Goal: Task Accomplishment & Management: Use online tool/utility

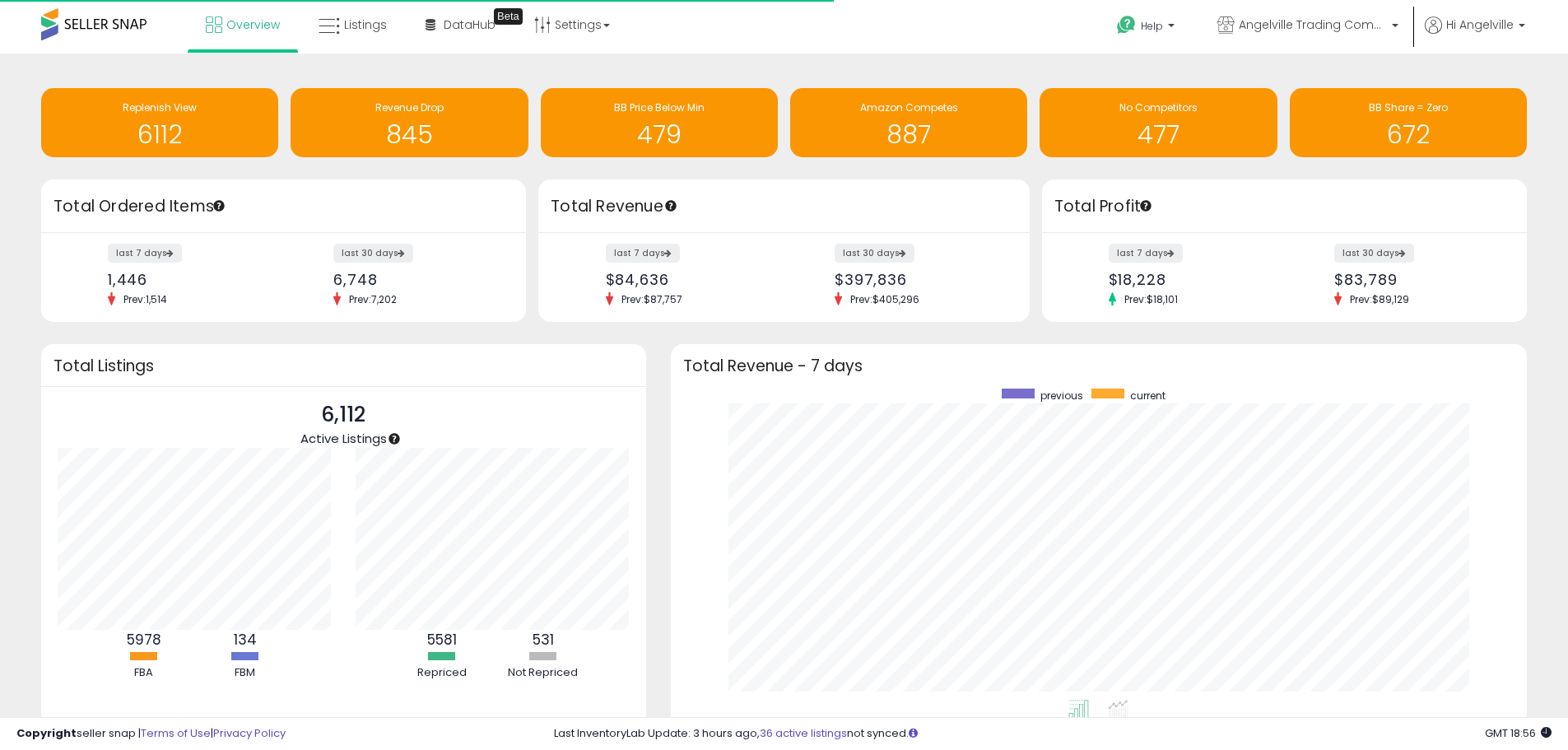
scroll to position [311, 824]
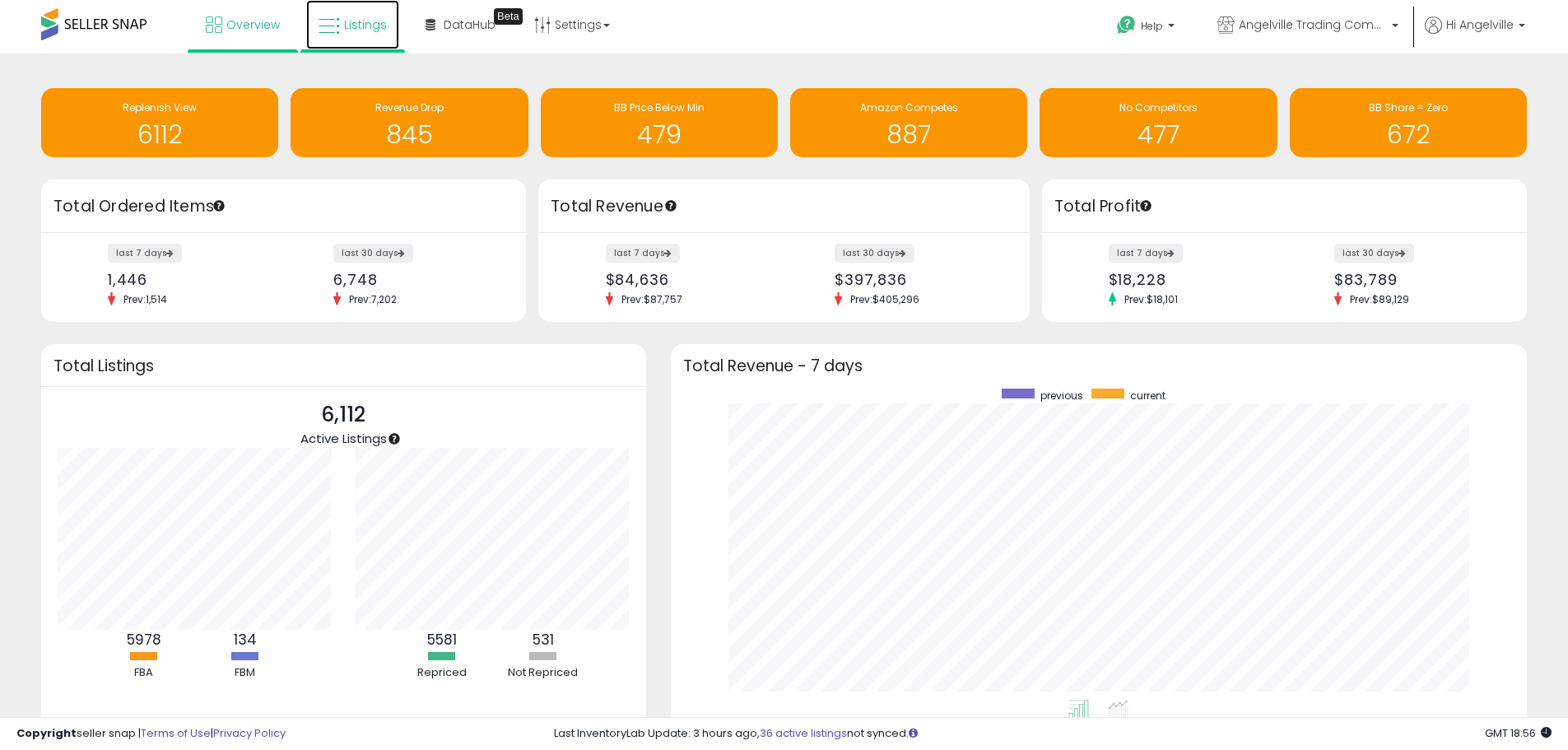
click at [375, 26] on span "Listings" at bounding box center [365, 25] width 43 height 17
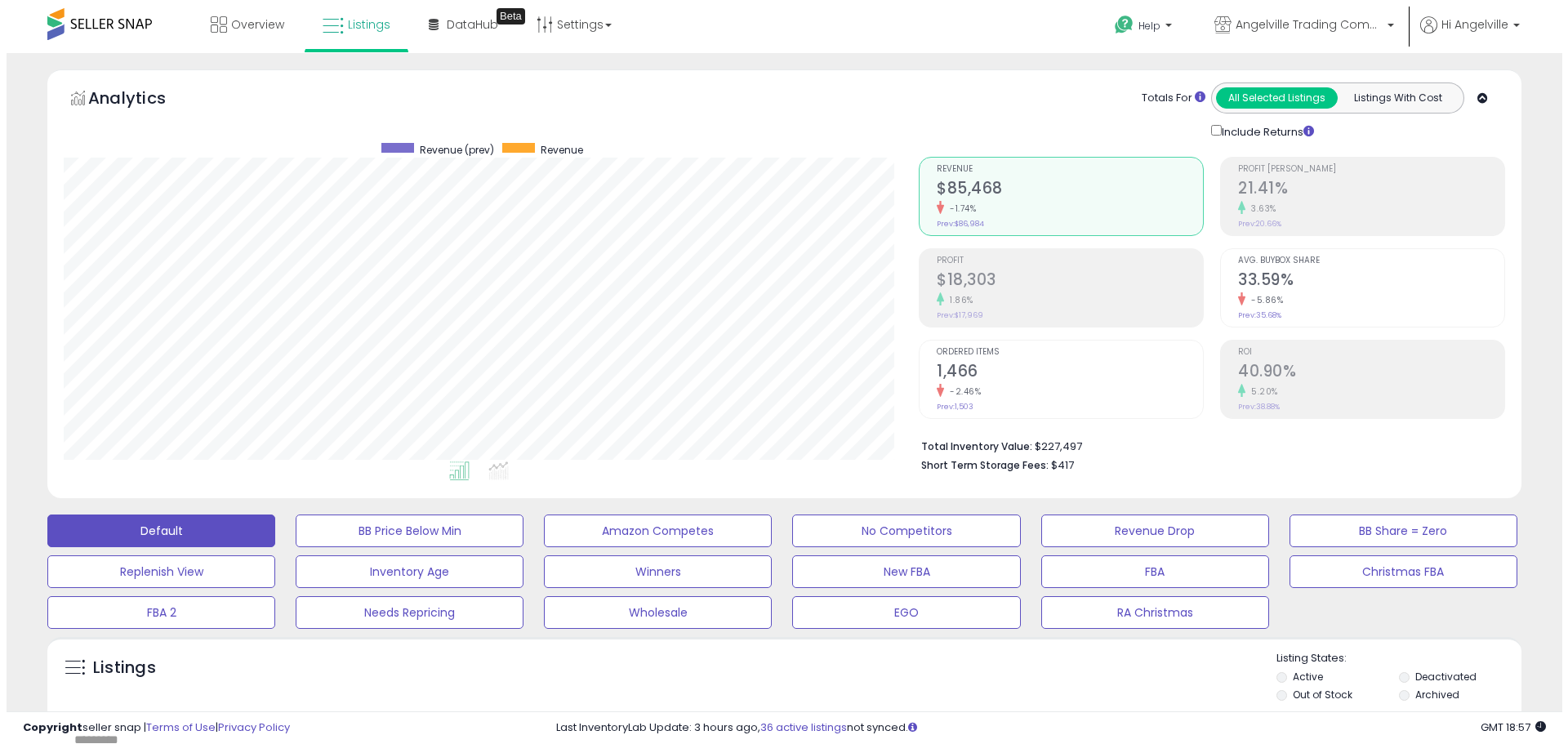
scroll to position [163, 0]
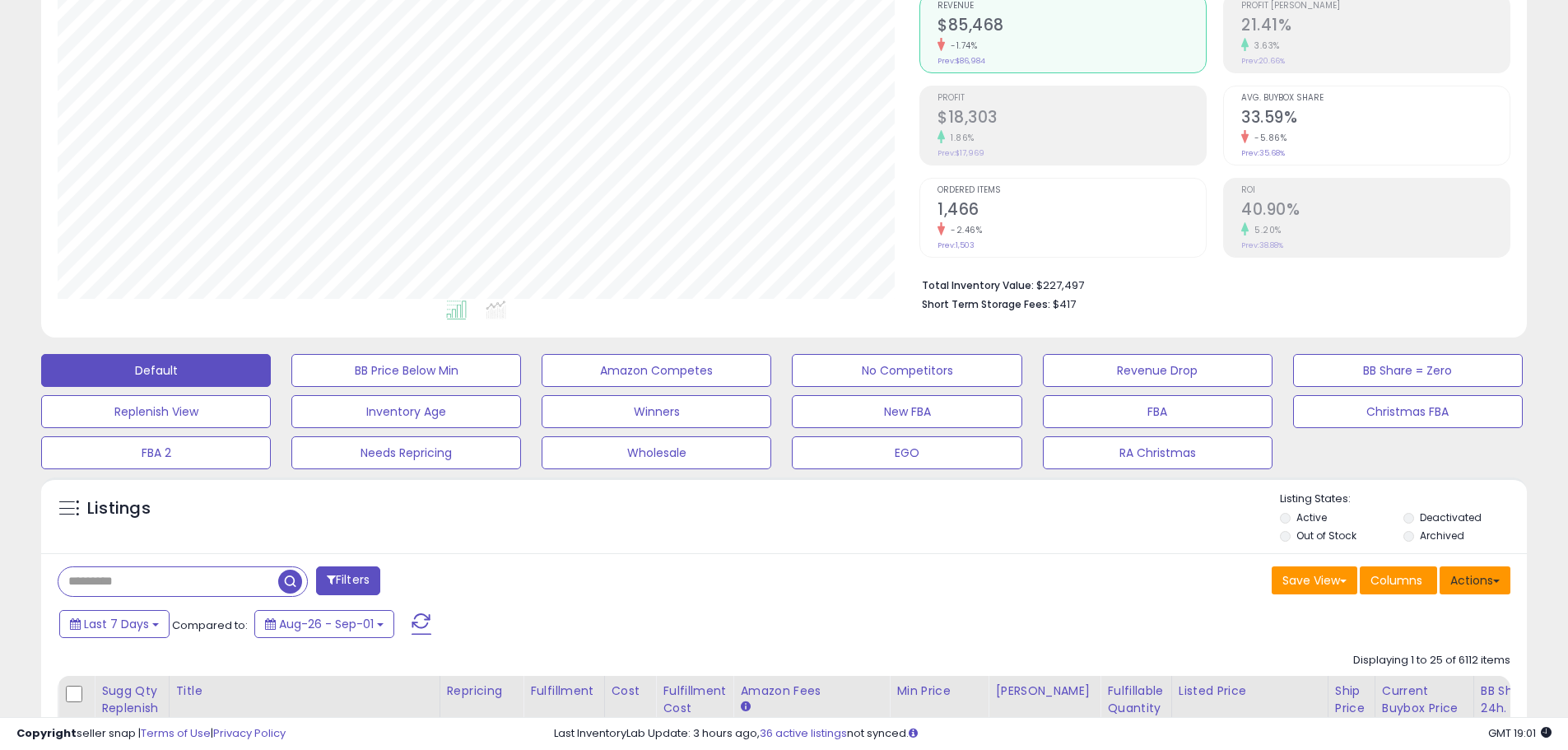
click at [1480, 581] on button "Actions" at bounding box center [1475, 580] width 70 height 28
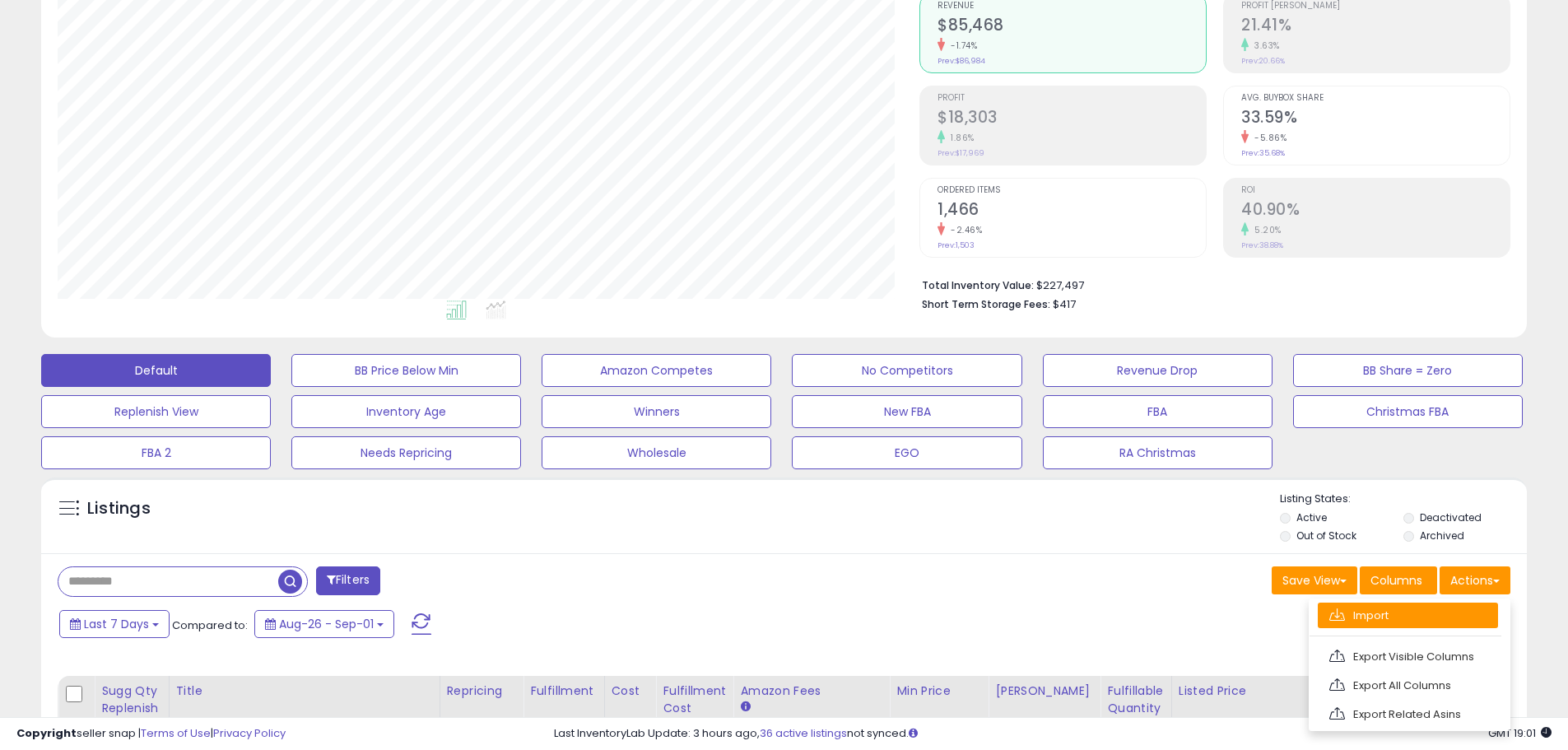
click at [1393, 612] on link "Import" at bounding box center [1408, 615] width 180 height 25
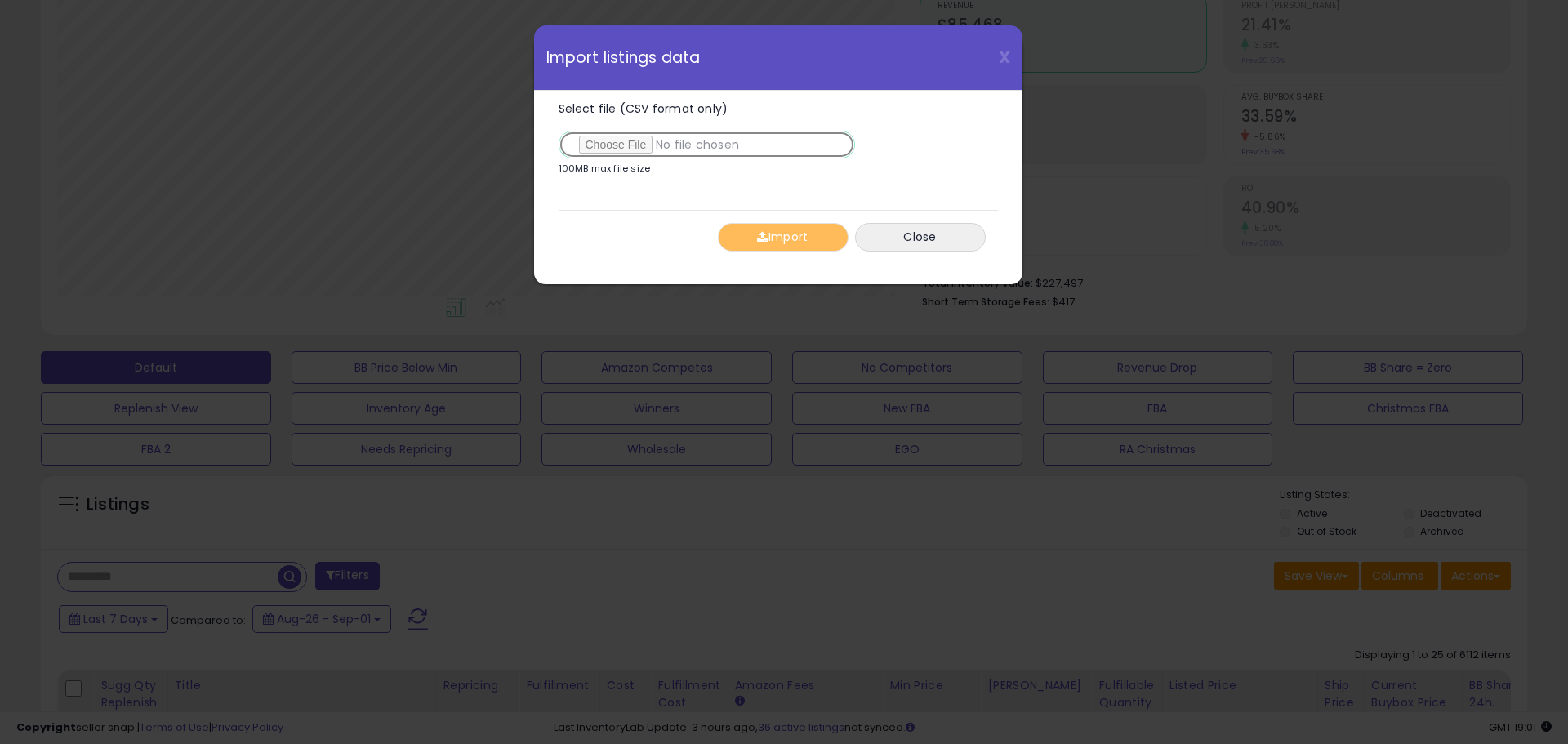
click at [624, 147] on input "Select file (CSV format only)" at bounding box center [707, 144] width 296 height 27
type input "**********"
click at [784, 236] on button "Import" at bounding box center [783, 237] width 131 height 28
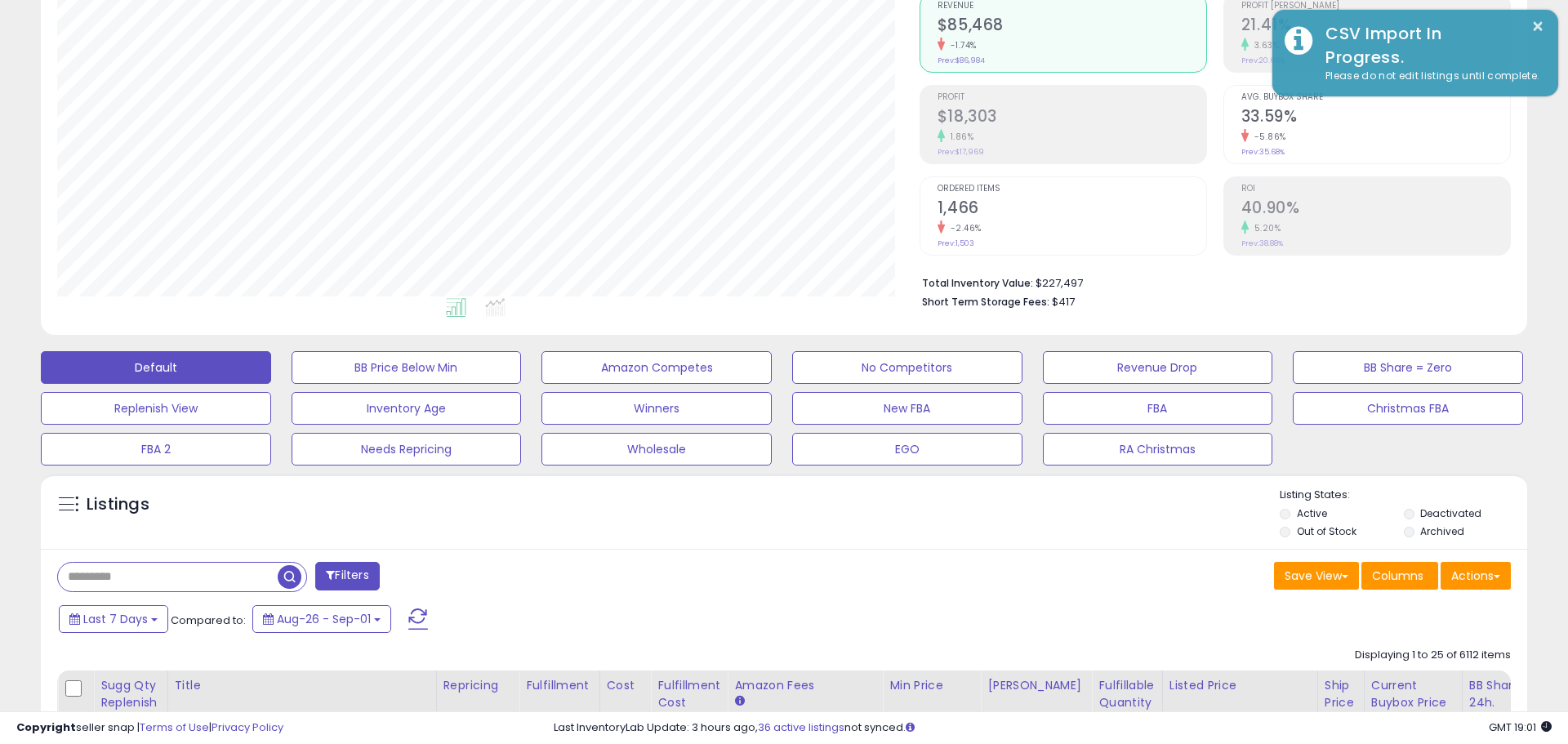
scroll to position [816369, 815905]
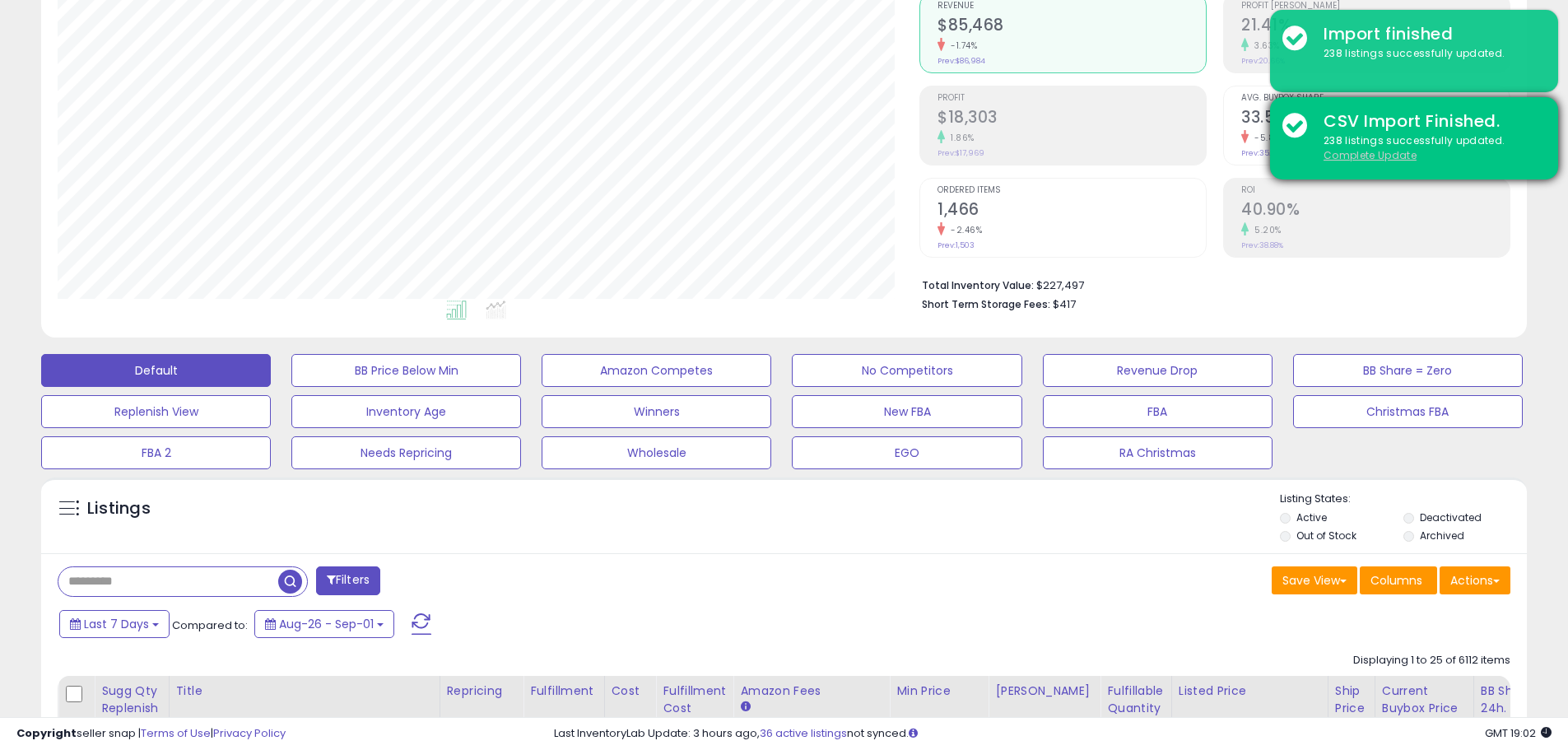
click at [1394, 157] on u "Complete Update" at bounding box center [1370, 155] width 93 height 14
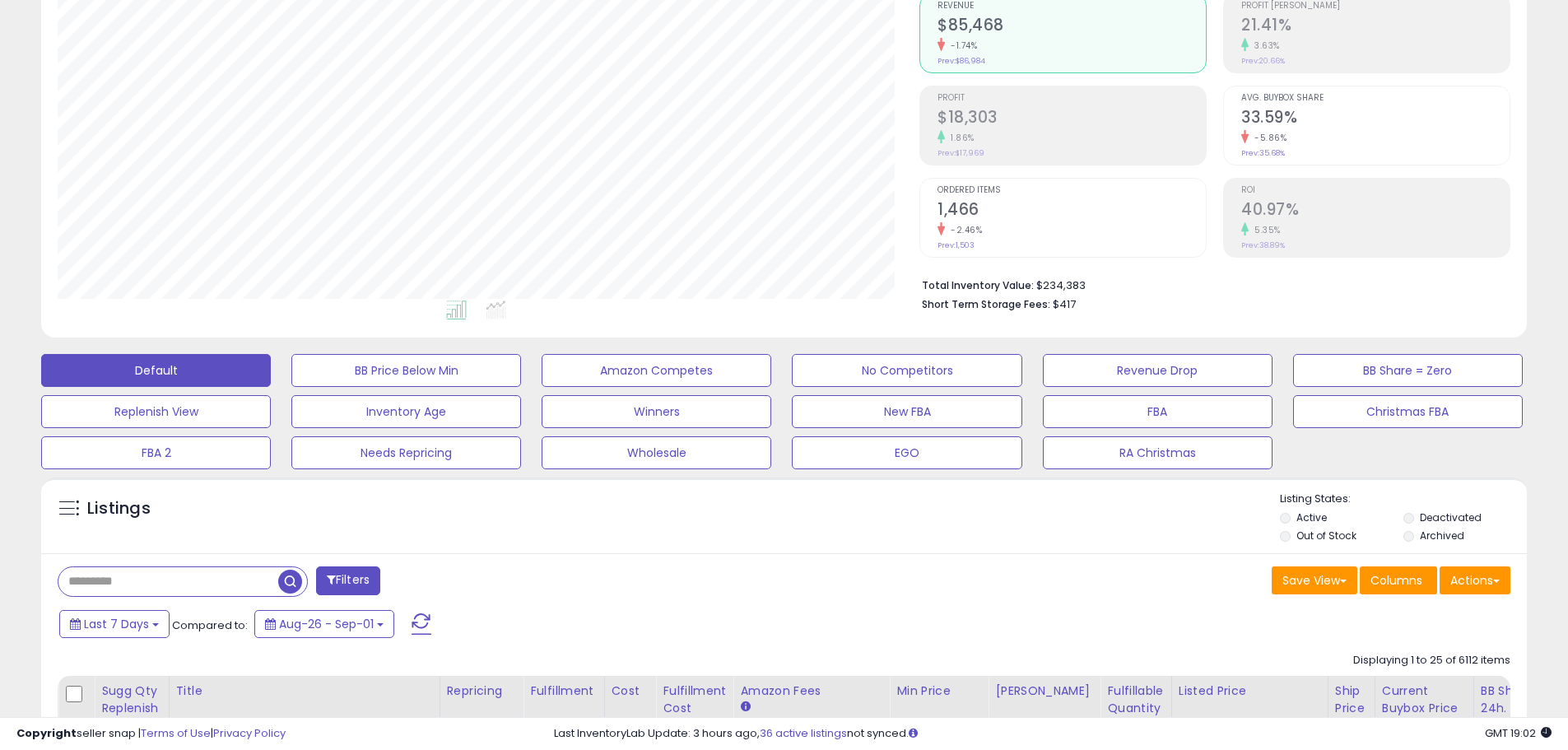
scroll to position [337, 862]
